Goal: Task Accomplishment & Management: Use online tool/utility

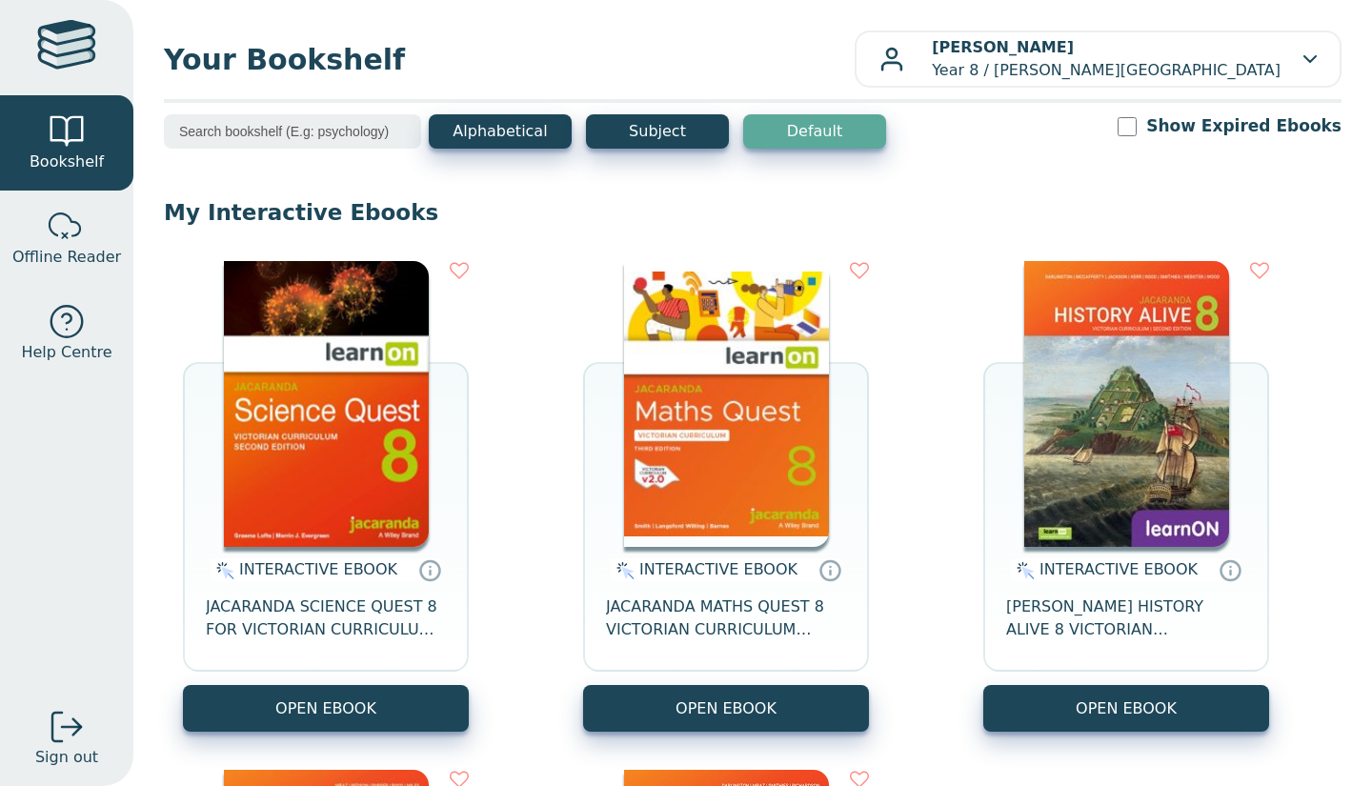
click at [314, 435] on img at bounding box center [326, 404] width 205 height 286
